Goal: Contribute content: Add original content to the website for others to see

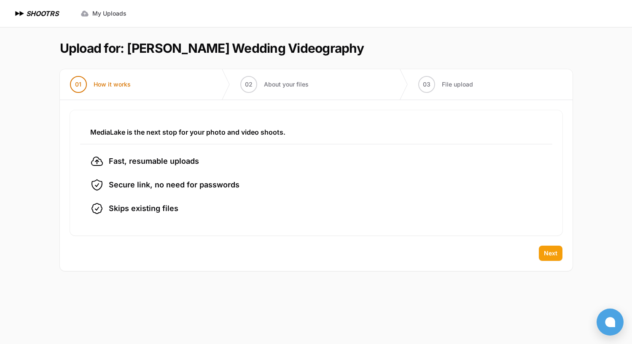
click at [550, 250] on span "Next" at bounding box center [550, 253] width 13 height 8
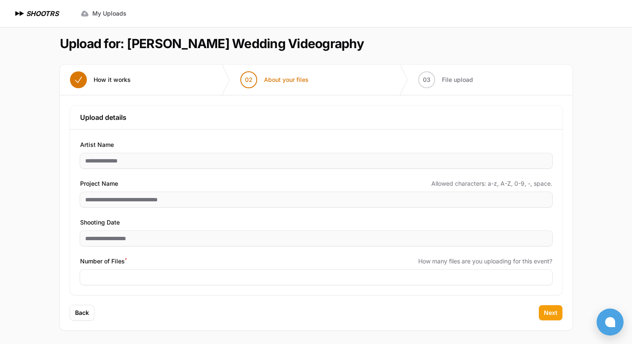
click at [556, 311] on span "Next" at bounding box center [550, 312] width 13 height 8
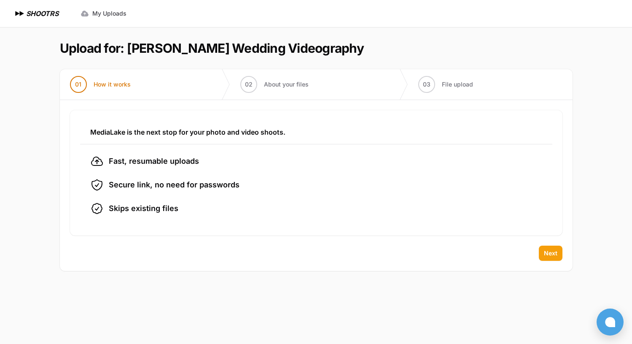
click at [548, 255] on span "Next" at bounding box center [550, 253] width 13 height 8
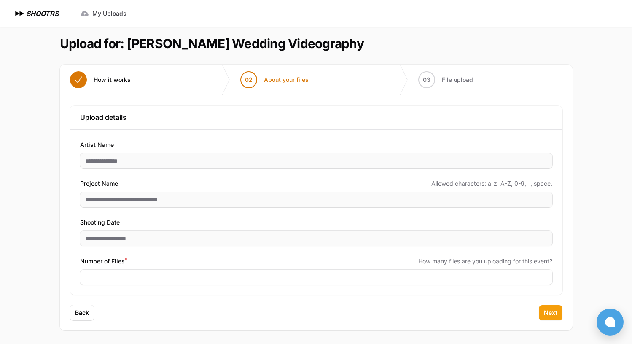
click at [551, 306] on button "Next" at bounding box center [551, 312] width 24 height 15
